Goal: Contribute content

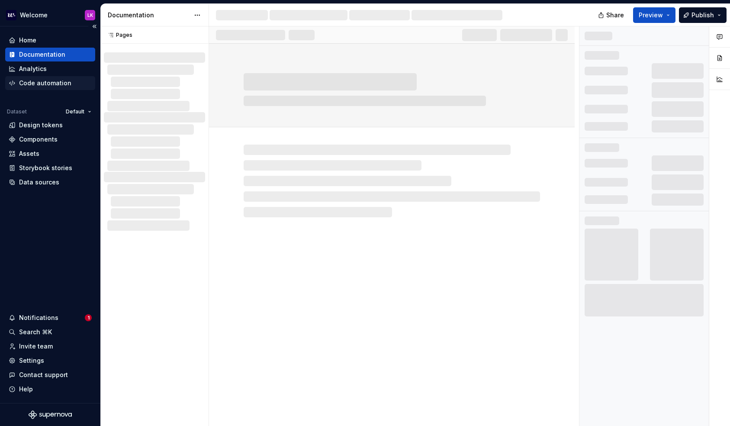
click at [62, 83] on div "Code automation" at bounding box center [45, 83] width 52 height 9
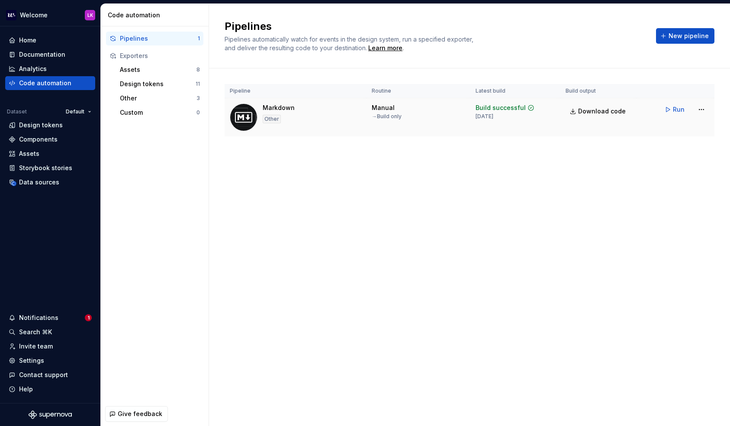
click at [270, 119] on div "Other" at bounding box center [272, 119] width 18 height 9
click at [428, 117] on div "Manual → Build only" at bounding box center [418, 111] width 93 height 16
click at [150, 98] on div "Other" at bounding box center [158, 98] width 77 height 9
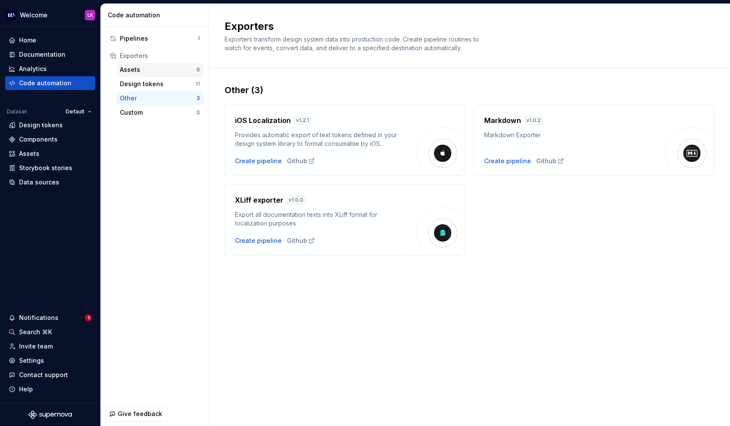
click at [146, 71] on div "Assets" at bounding box center [158, 69] width 77 height 9
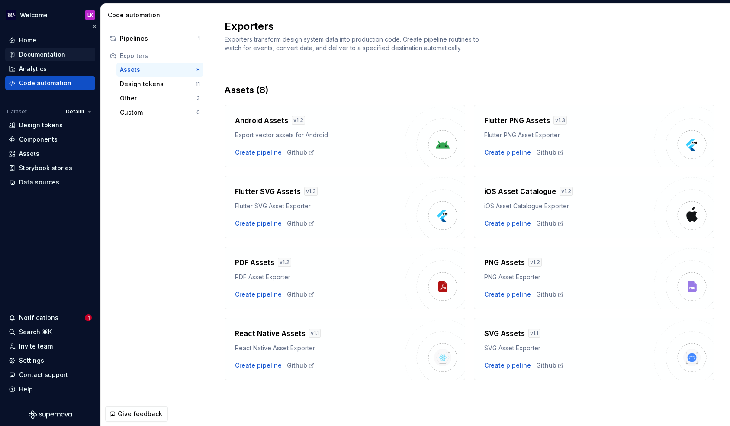
click at [57, 51] on div "Documentation" at bounding box center [42, 54] width 46 height 9
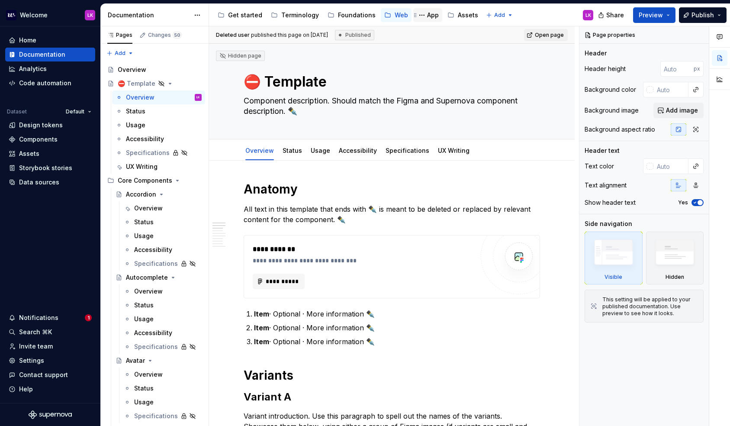
click at [427, 16] on div "App" at bounding box center [433, 15] width 12 height 9
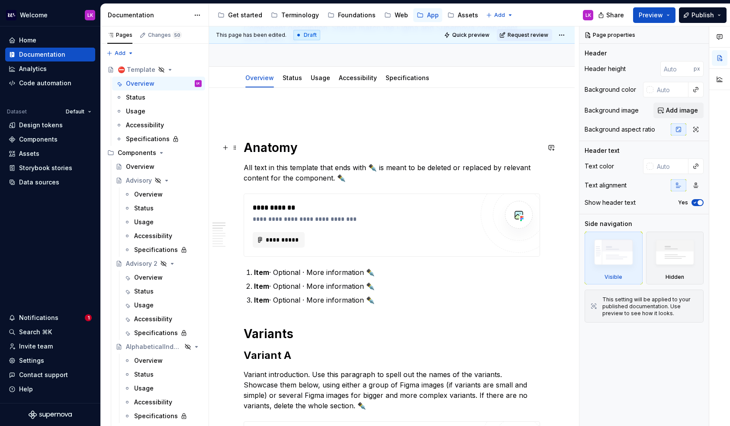
scroll to position [87, 0]
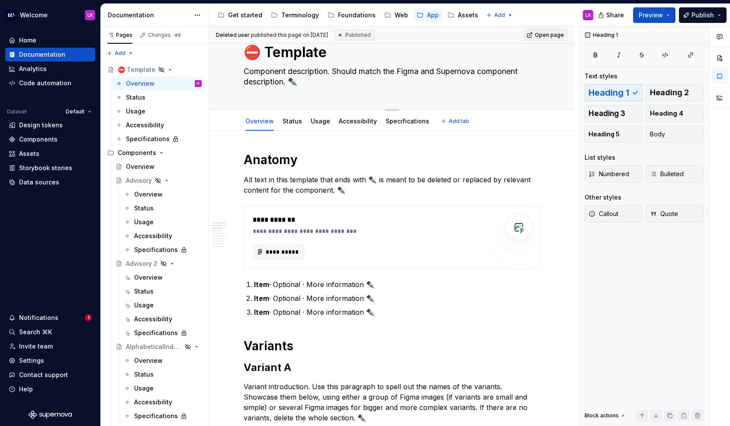
scroll to position [0, 0]
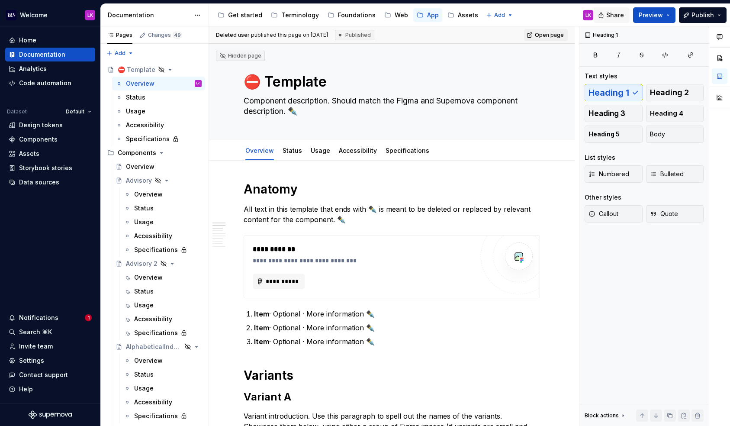
click at [626, 14] on button "Share" at bounding box center [612, 15] width 36 height 16
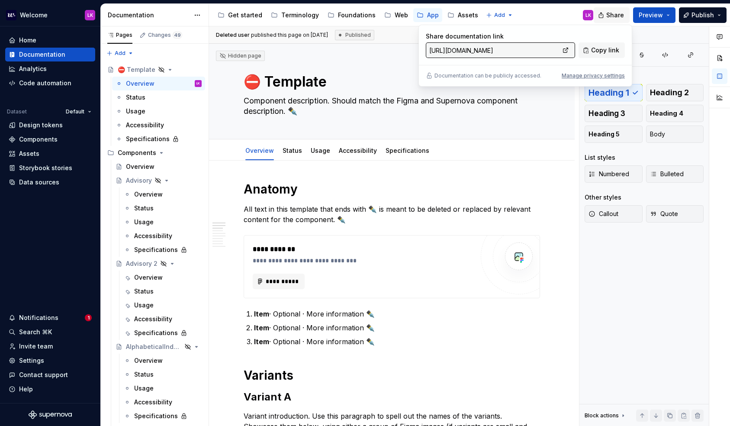
click at [626, 14] on button "Share" at bounding box center [612, 15] width 36 height 16
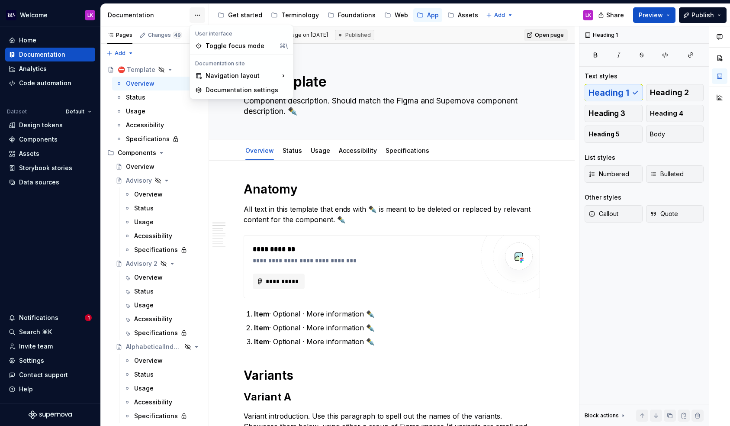
click at [198, 17] on html "Welcome LK Home Documentation Analytics Code automation Dataset Default Design …" at bounding box center [365, 213] width 730 height 426
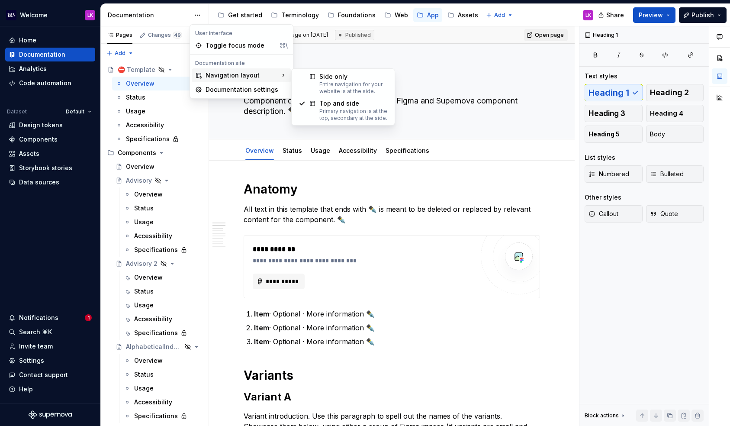
click at [607, 298] on div "Comments Open comments No comments yet Select ‘Comment’ from the block context …" at bounding box center [654, 226] width 151 height 400
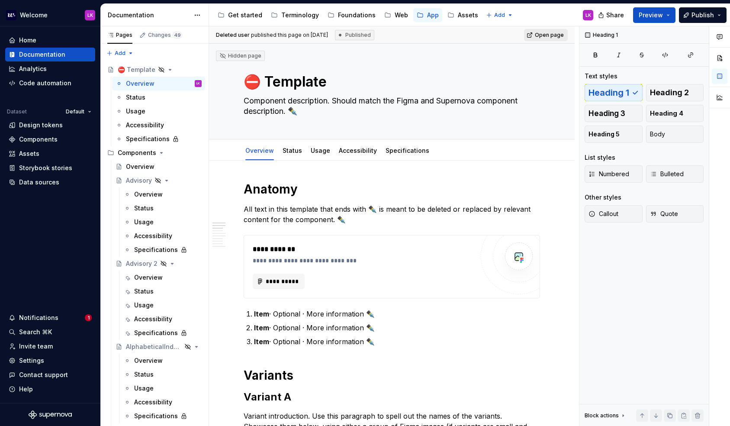
click at [554, 36] on span "Open page" at bounding box center [549, 35] width 29 height 7
click at [720, 17] on button "Publish" at bounding box center [703, 15] width 48 height 16
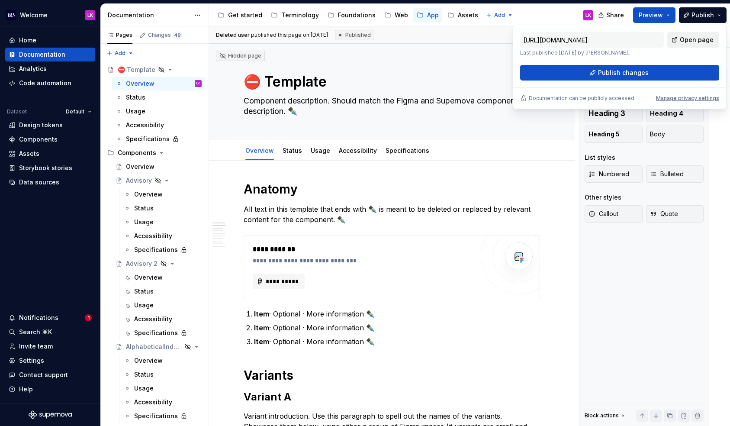
click at [690, 41] on span "Open page" at bounding box center [697, 39] width 34 height 9
click at [721, 15] on button "Publish" at bounding box center [703, 15] width 48 height 16
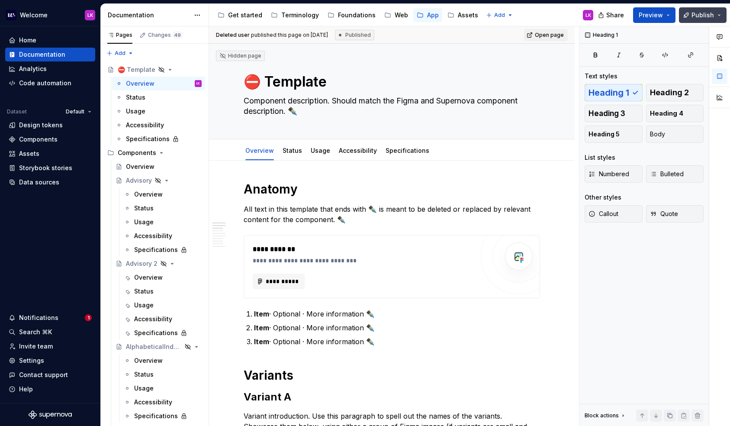
click at [723, 12] on button "Publish" at bounding box center [703, 15] width 48 height 16
click at [714, 205] on div at bounding box center [719, 226] width 21 height 400
click at [675, 12] on button "Preview" at bounding box center [654, 15] width 42 height 16
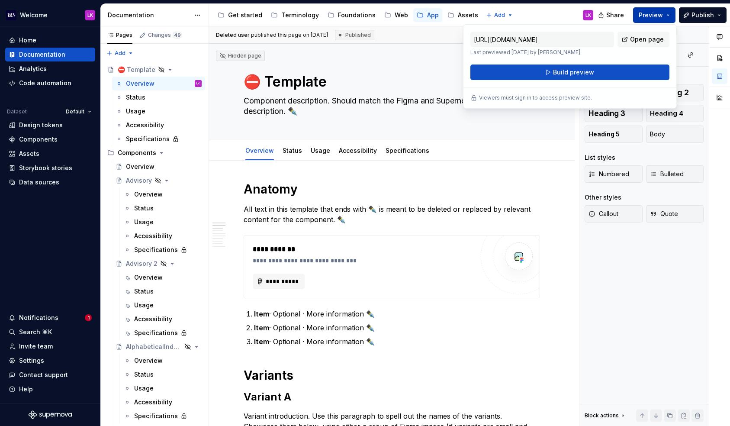
click at [675, 12] on button "Preview" at bounding box center [654, 15] width 42 height 16
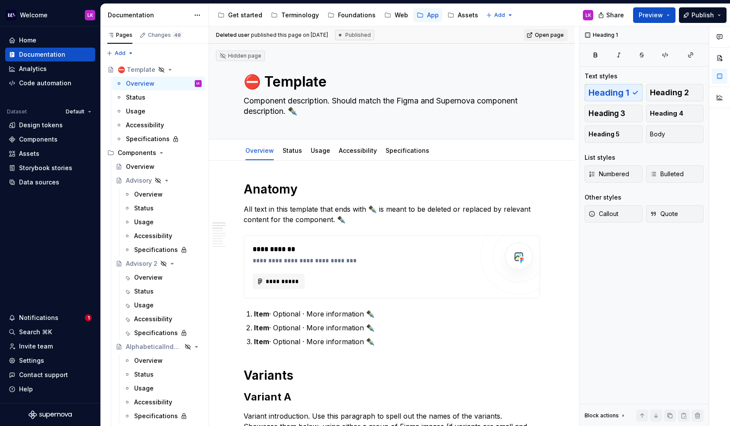
click at [583, 17] on div "LK" at bounding box center [588, 15] width 10 height 10
click at [501, 11] on html "Welcome LK Home Documentation Analytics Code automation Dataset Default Design …" at bounding box center [365, 213] width 730 height 426
click at [539, 12] on html "Welcome LK Home Documentation Analytics Code automation Dataset Default Design …" at bounding box center [365, 213] width 730 height 426
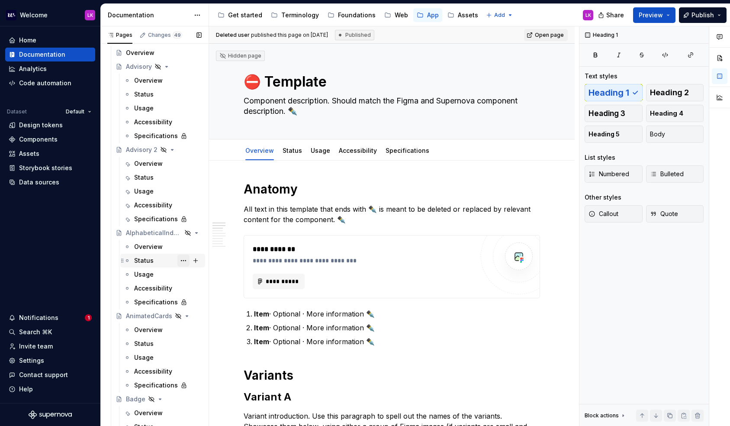
scroll to position [120, 0]
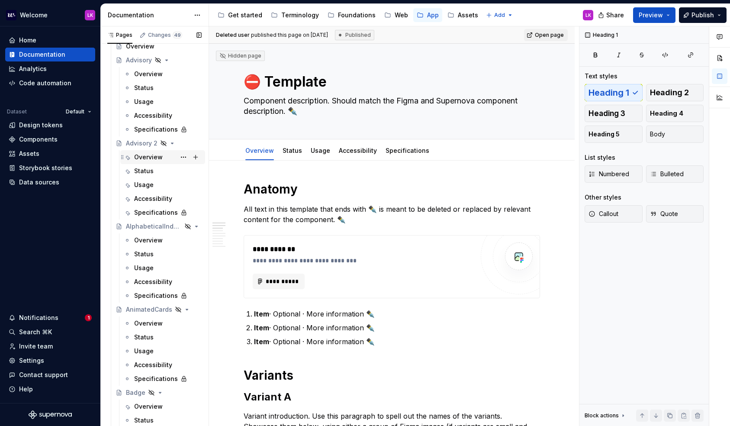
click at [163, 162] on div "Overview" at bounding box center [167, 157] width 67 height 12
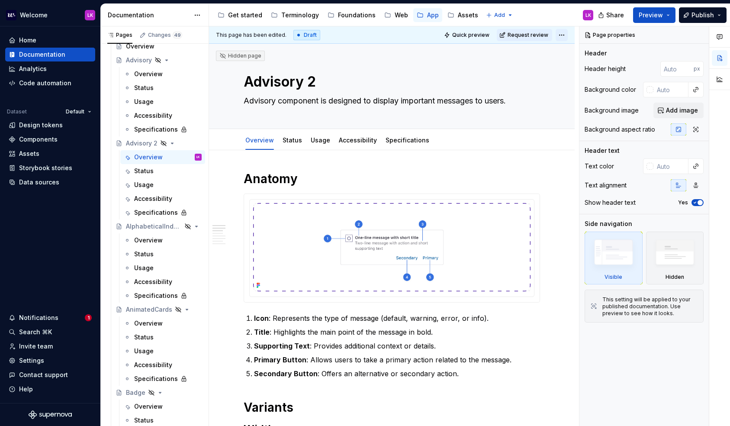
click at [567, 35] on html "Welcome LK Home Documentation Analytics Code automation Dataset Default Design …" at bounding box center [365, 213] width 730 height 426
click at [381, 35] on html "Welcome LK Home Documentation Analytics Code automation Dataset Default Design …" at bounding box center [365, 213] width 730 height 426
type textarea "*"
click at [62, 256] on div "Home Documentation Analytics Code automation Dataset Default Design tokens Comp…" at bounding box center [50, 214] width 100 height 376
type textarea "*"
